Goal: Information Seeking & Learning: Learn about a topic

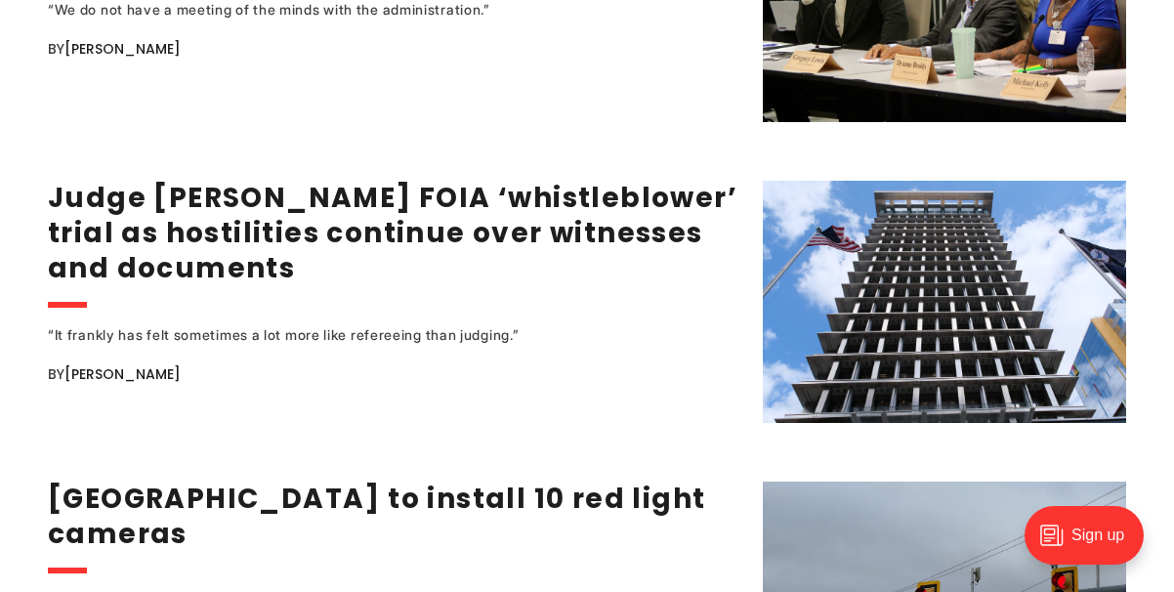
scroll to position [2664, 0]
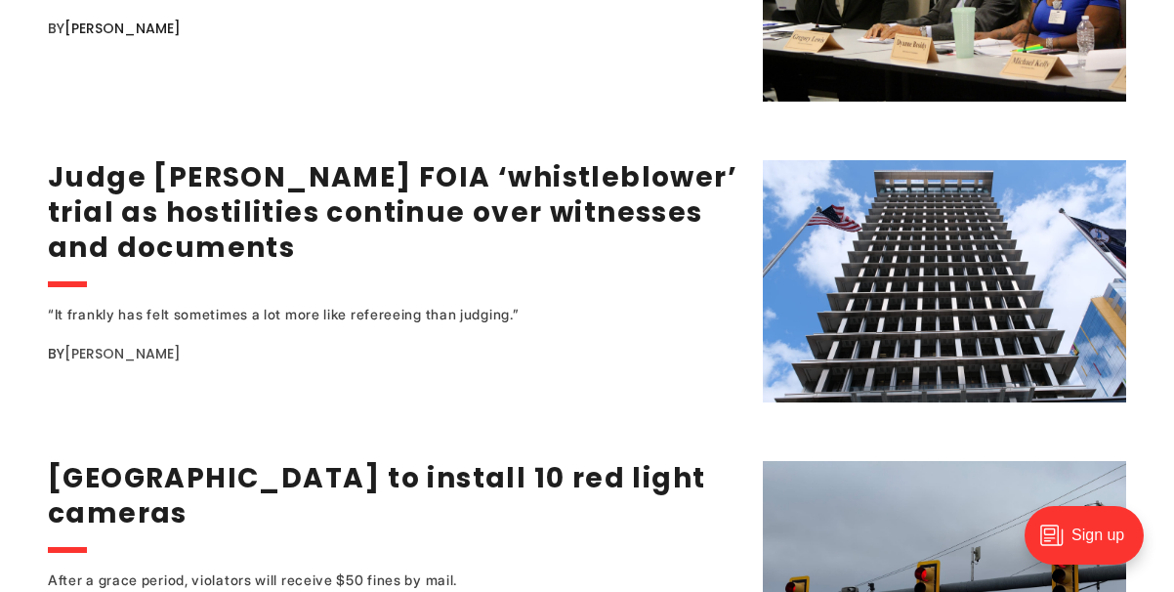
click at [148, 344] on link "[PERSON_NAME]" at bounding box center [122, 354] width 116 height 20
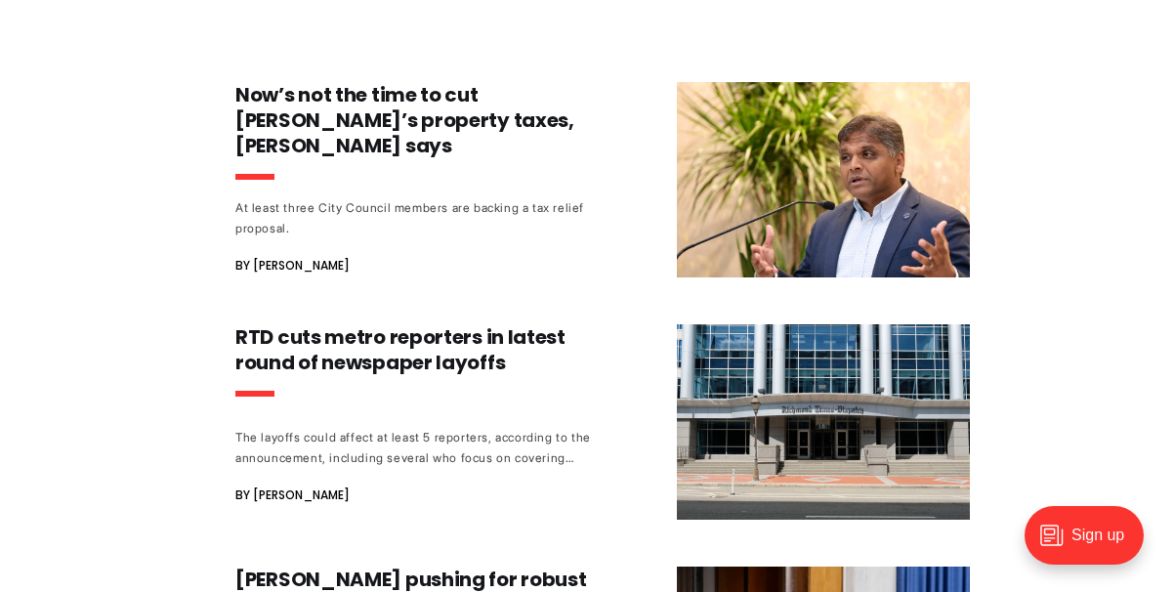
scroll to position [1165, 0]
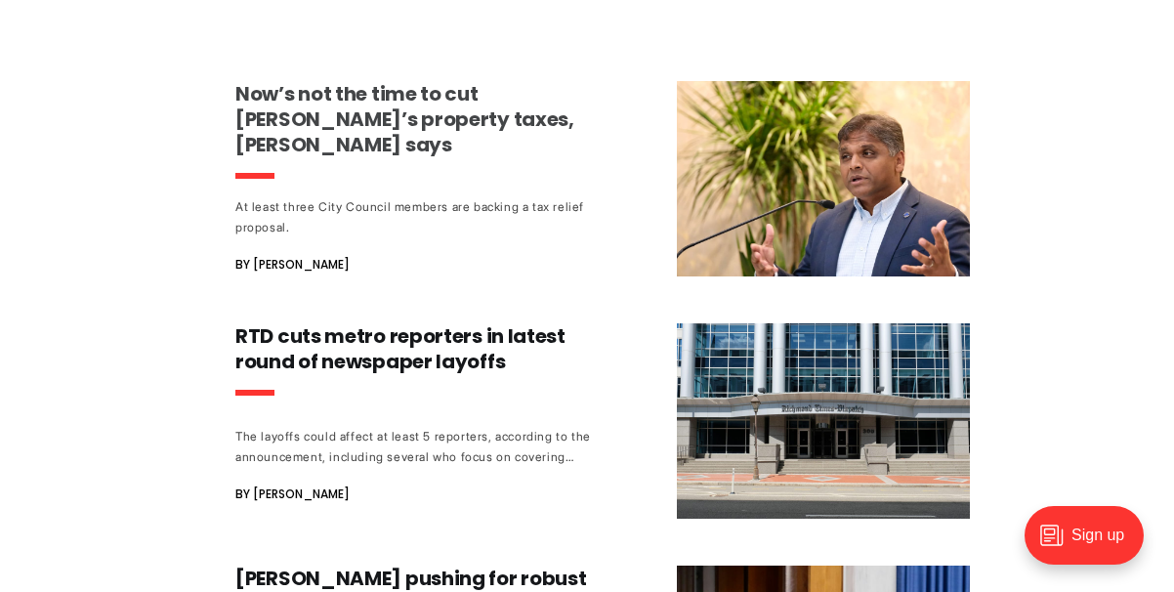
click at [324, 122] on h3 "Now’s not the time to cut Richmond’s property taxes, Avula says" at bounding box center [416, 119] width 363 height 76
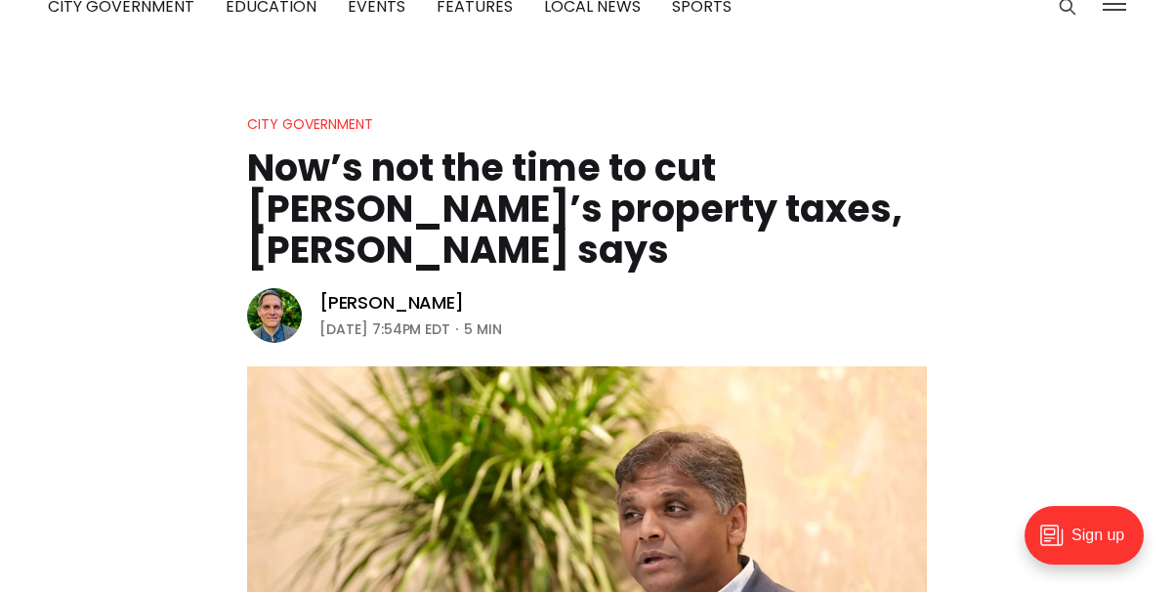
scroll to position [51, 0]
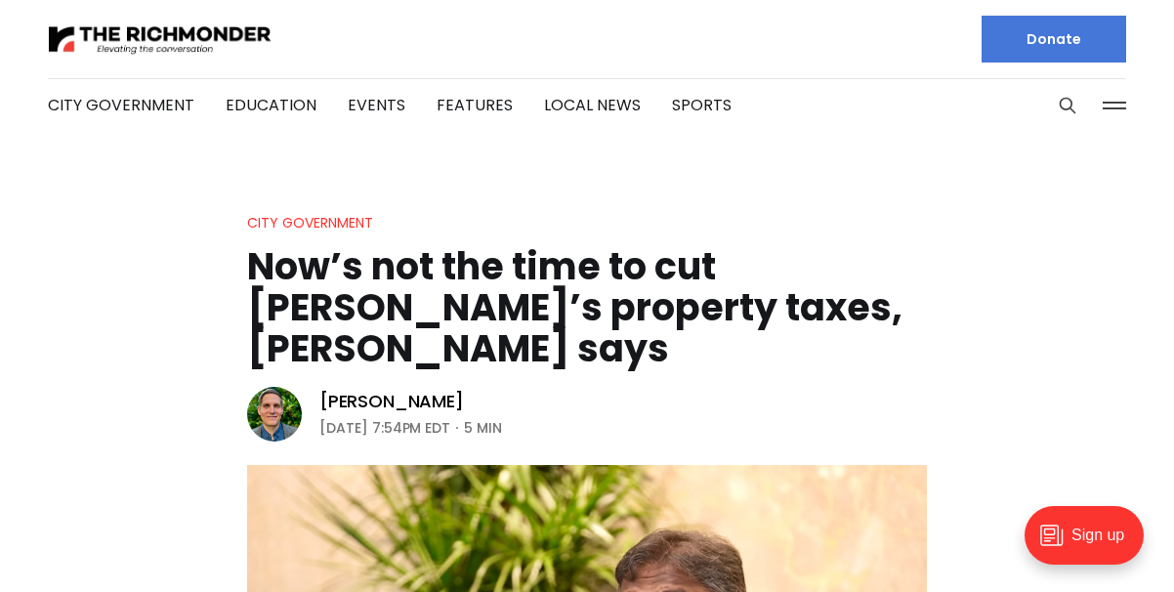
scroll to position [1909, 0]
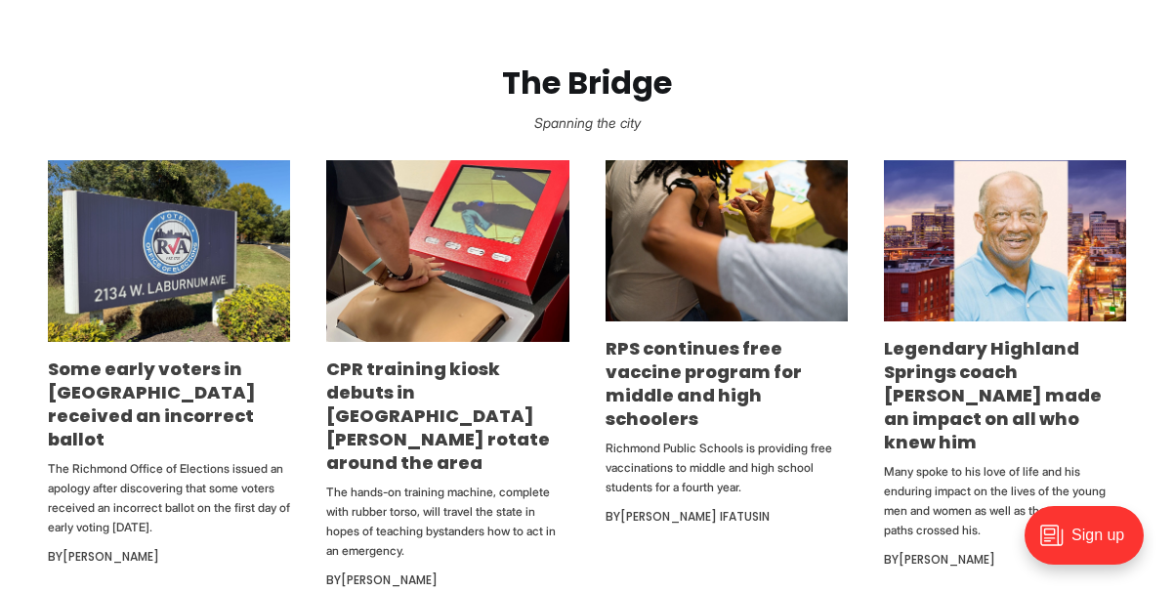
scroll to position [1013, 0]
